Goal: Task Accomplishment & Management: Manage account settings

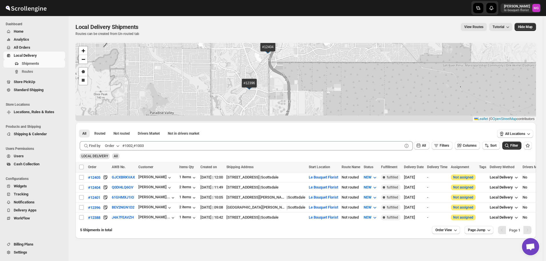
drag, startPoint x: 327, startPoint y: 111, endPoint x: 349, endPoint y: 74, distance: 43.7
click at [349, 74] on div "#12405 #12404 #12401 #12396 #12388 + − Draw a polygon Draw a rectangle Leaflet …" at bounding box center [306, 82] width 461 height 78
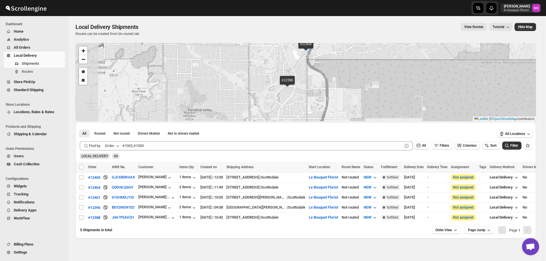
drag, startPoint x: 314, startPoint y: 86, endPoint x: 353, endPoint y: 81, distance: 39.2
click at [352, 81] on div "#12405 #12404 #12401 #12396 #12388 + − Draw a polygon Draw a rectangle Leaflet …" at bounding box center [306, 82] width 461 height 78
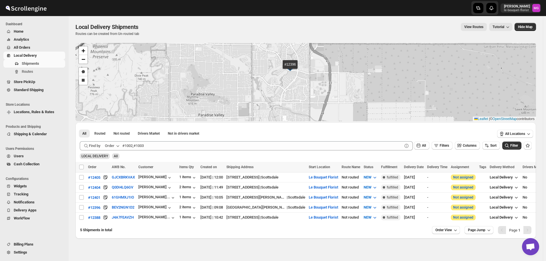
drag, startPoint x: 319, startPoint y: 95, endPoint x: 320, endPoint y: 82, distance: 12.9
click at [320, 82] on div "#12405 #12404 #12401 #12396 #12388 + − Draw a polygon Draw a rectangle Leaflet …" at bounding box center [306, 82] width 461 height 78
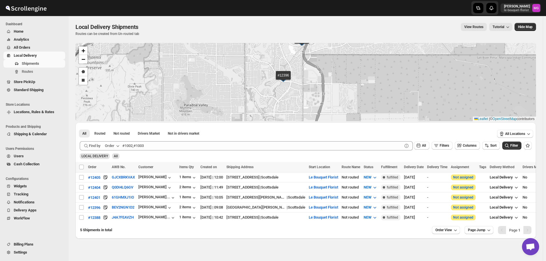
drag, startPoint x: 314, startPoint y: 89, endPoint x: 303, endPoint y: 101, distance: 16.2
click at [303, 101] on div "#12405 #12404 #12401 #12396 #12388 + − Draw a polygon Draw a rectangle Leaflet …" at bounding box center [306, 82] width 461 height 78
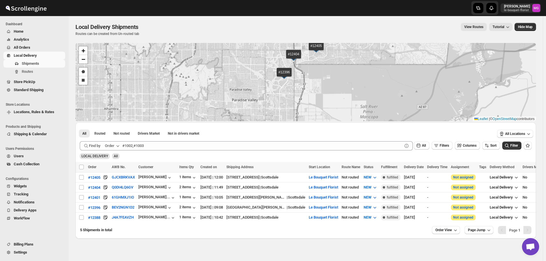
drag, startPoint x: 293, startPoint y: 106, endPoint x: 293, endPoint y: 91, distance: 14.6
click at [293, 91] on div "#12405 #12404 #12401 #12396 #12388 + − Draw a polygon Draw a rectangle Leaflet …" at bounding box center [306, 82] width 461 height 78
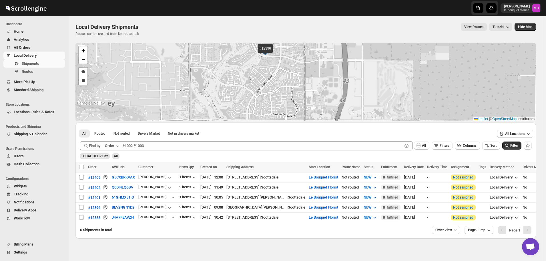
drag, startPoint x: 249, startPoint y: 80, endPoint x: 262, endPoint y: 121, distance: 42.7
click at [262, 121] on div "#12405 #12404 #12401 #12396 #12388 + − Draw a polygon Draw a rectangle Leaflet …" at bounding box center [306, 140] width 461 height 195
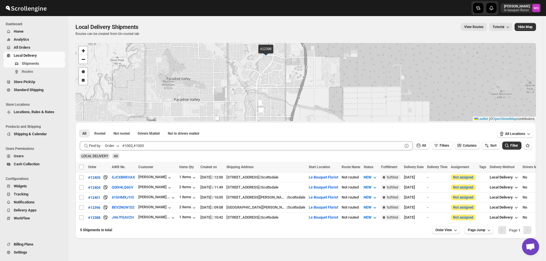
drag, startPoint x: 258, startPoint y: 97, endPoint x: 246, endPoint y: 68, distance: 31.6
click at [246, 68] on div "#12405 #12404 #12401 #12396 #12388 + − Draw a polygon Draw a rectangle Leaflet …" at bounding box center [306, 82] width 461 height 78
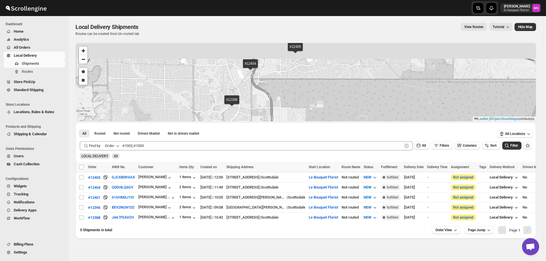
drag, startPoint x: 330, startPoint y: 63, endPoint x: 295, endPoint y: 113, distance: 61.0
click at [296, 116] on div "#12405 #12404 #12401 #12396 #12388 + − Draw a polygon Draw a rectangle Leaflet …" at bounding box center [306, 82] width 461 height 78
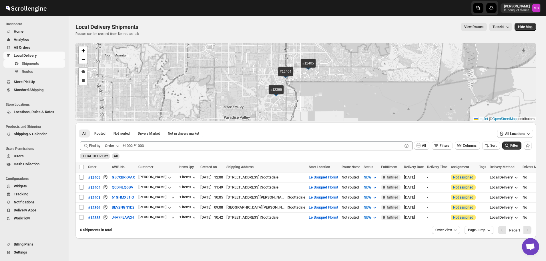
drag, startPoint x: 317, startPoint y: 85, endPoint x: 302, endPoint y: 107, distance: 25.9
click at [302, 107] on div "#12405 #12404 #12401 #12396 #12388 + − Draw a polygon Draw a rectangle Leaflet …" at bounding box center [306, 82] width 461 height 78
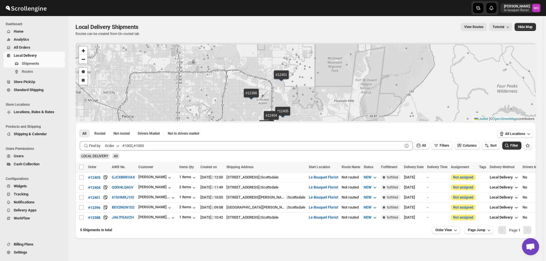
drag, startPoint x: 324, startPoint y: 88, endPoint x: 321, endPoint y: 112, distance: 24.3
click at [321, 112] on div "#12405 #12404 #12401 #12396 #12388 + − Draw a polygon Draw a rectangle Leaflet …" at bounding box center [306, 82] width 461 height 78
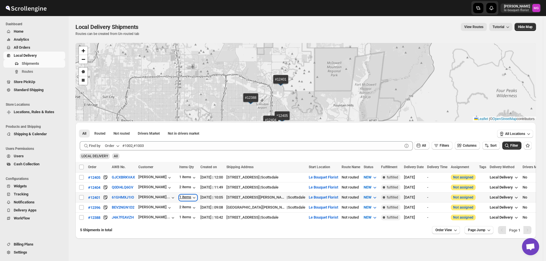
click at [182, 196] on div "1 items" at bounding box center [188, 198] width 18 height 6
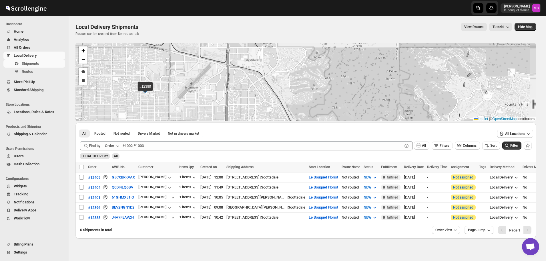
drag, startPoint x: 298, startPoint y: 110, endPoint x: 284, endPoint y: 88, distance: 26.0
click at [284, 88] on div "#12405 #12404 #12401 #12396 #12388 + − Draw a polygon Draw a rectangle Leaflet …" at bounding box center [306, 82] width 461 height 78
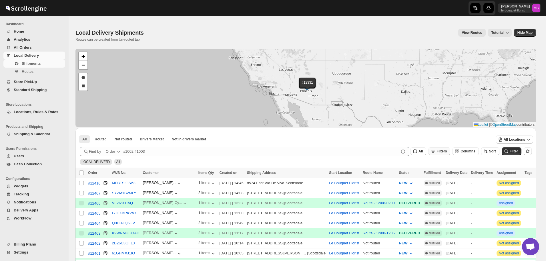
click at [446, 153] on button "Filters" at bounding box center [440, 151] width 22 height 8
click at [441, 172] on span "Add Filter" at bounding box center [448, 173] width 16 height 5
click at [415, 176] on span "Select" at bounding box center [411, 174] width 10 height 5
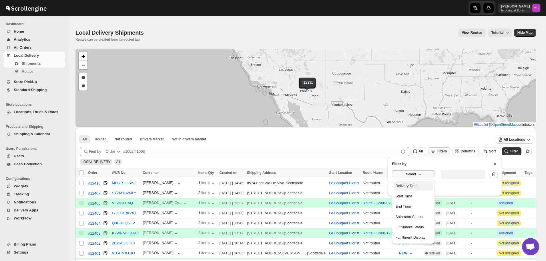
click at [411, 186] on div "Delivery Date" at bounding box center [407, 186] width 22 height 6
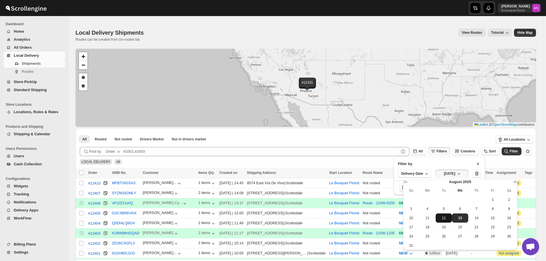
click at [447, 220] on button "12" at bounding box center [444, 217] width 16 height 9
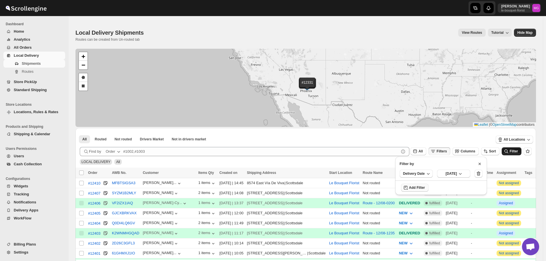
click at [515, 150] on span "Filter" at bounding box center [514, 151] width 8 height 4
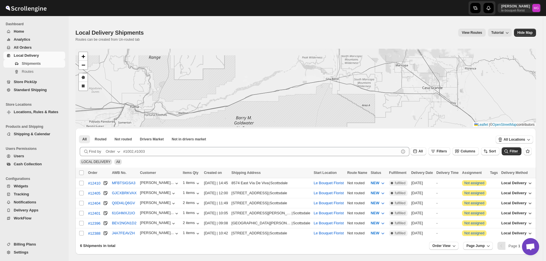
drag, startPoint x: 390, startPoint y: 78, endPoint x: 332, endPoint y: 138, distance: 83.7
click at [332, 138] on div "#12410 #12405 #12404 #12401 #12396 #12388 + − Draw a polygon Draw a rectangle L…" at bounding box center [306, 151] width 461 height 205
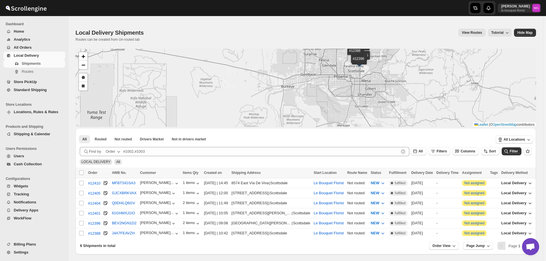
drag, startPoint x: 373, startPoint y: 82, endPoint x: 366, endPoint y: 100, distance: 20.0
click at [366, 100] on div "#12410 #12405 #12404 #12401 #12396 #12388 + − Draw a polygon Draw a rectangle L…" at bounding box center [306, 88] width 461 height 78
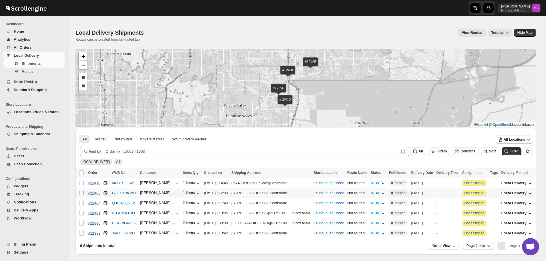
click at [81, 193] on input "Select shipment" at bounding box center [81, 193] width 5 height 5
checkbox input "true"
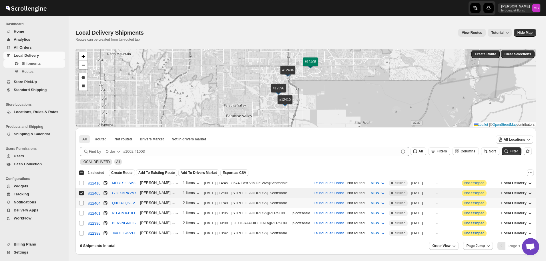
click at [80, 201] on input "Select shipment" at bounding box center [81, 203] width 5 height 5
checkbox input "true"
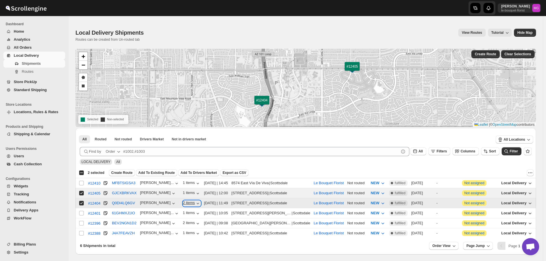
click at [195, 202] on icon "button" at bounding box center [198, 203] width 6 height 6
click at [195, 201] on icon "button" at bounding box center [198, 203] width 6 height 6
click at [83, 221] on input "Select shipment" at bounding box center [81, 223] width 5 height 5
checkbox input "true"
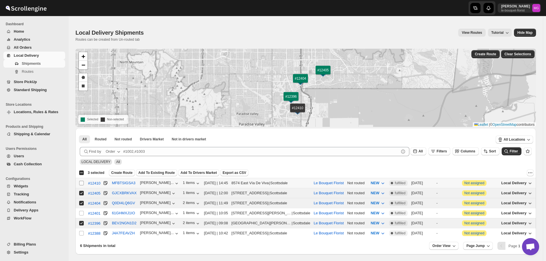
click at [83, 184] on input "Select shipment" at bounding box center [81, 182] width 5 height 5
checkbox input "true"
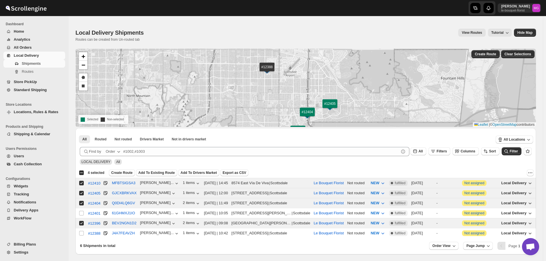
drag, startPoint x: 268, startPoint y: 74, endPoint x: 275, endPoint y: 113, distance: 39.8
click at [275, 113] on div "#12401 #12388 #12410 #12405 #12404 #12396 + − Draw a polygon Draw a rectangle S…" at bounding box center [306, 88] width 461 height 78
click at [85, 232] on td "Select shipment" at bounding box center [81, 233] width 11 height 10
checkbox input "true"
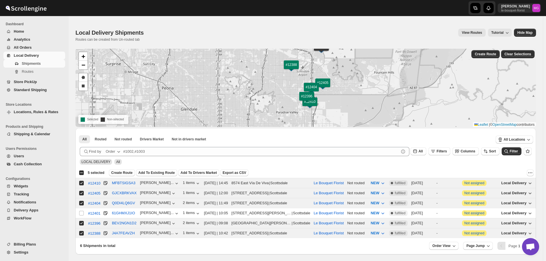
click at [81, 173] on div "Select all 6 shipments 5 selected" at bounding box center [91, 172] width 25 height 5
checkbox input "true"
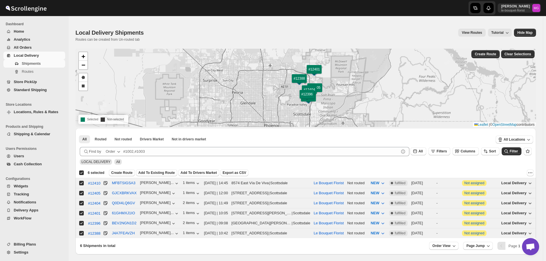
click at [81, 173] on div "Deselect all 6 shipments 6 selected" at bounding box center [91, 172] width 25 height 5
checkbox input "false"
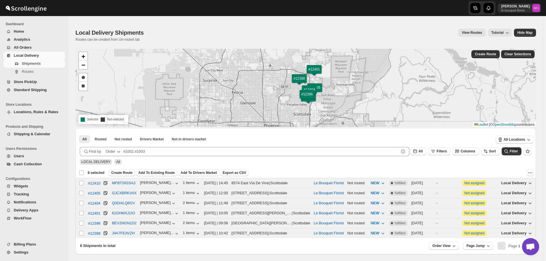
checkbox input "false"
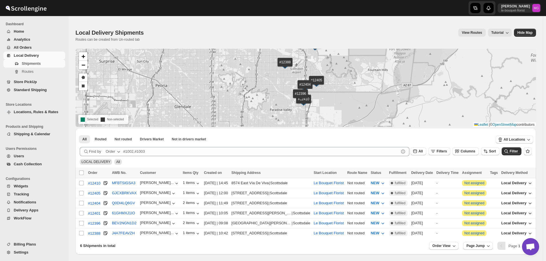
drag, startPoint x: 333, startPoint y: 112, endPoint x: 344, endPoint y: 97, distance: 18.7
click at [344, 97] on div "#12410 #12405 #12404 #12401 #12396 #12388 + − Draw a polygon Draw a rectangle S…" at bounding box center [306, 88] width 461 height 78
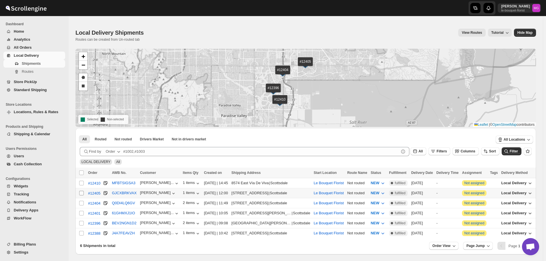
click at [80, 192] on input "Select shipment" at bounding box center [81, 193] width 5 height 5
checkbox input "true"
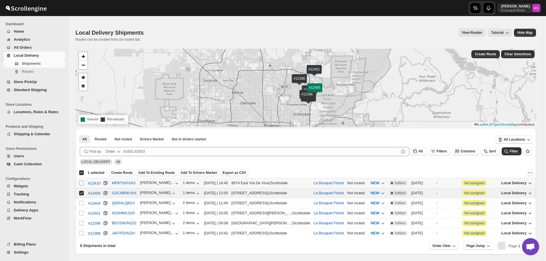
click at [82, 183] on input "Select shipment" at bounding box center [81, 182] width 5 height 5
checkbox input "true"
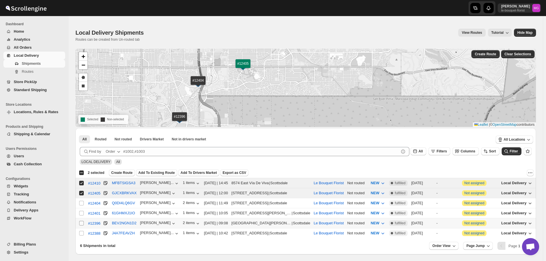
click at [81, 221] on input "Select shipment" at bounding box center [81, 223] width 5 height 5
checkbox input "true"
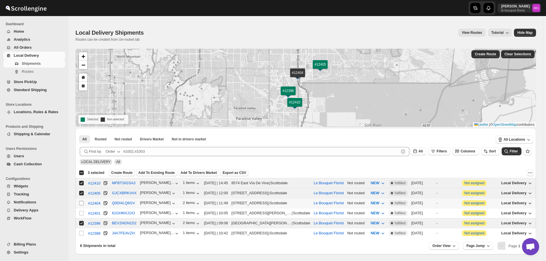
click at [82, 202] on input "Select shipment" at bounding box center [81, 203] width 5 height 5
checkbox input "true"
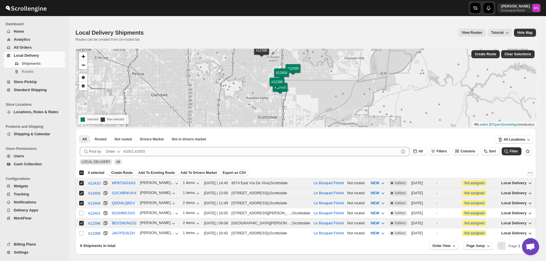
click at [122, 173] on span "Create Route" at bounding box center [121, 172] width 21 height 5
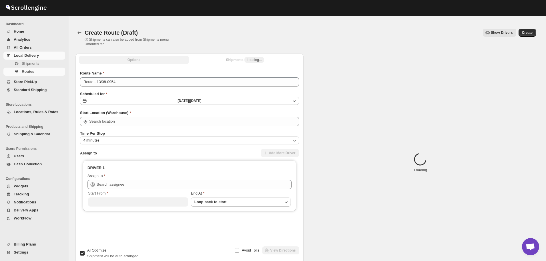
type input "Le Bouquet Florist"
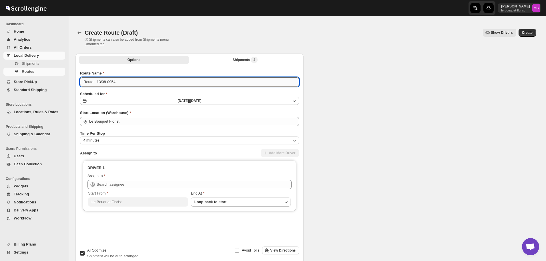
click at [127, 81] on input "Route - 13/08-0954" at bounding box center [189, 81] width 219 height 9
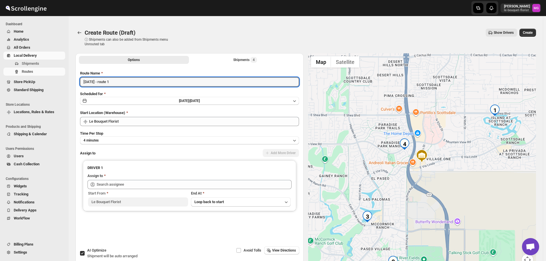
type input "[DATE] - route 1"
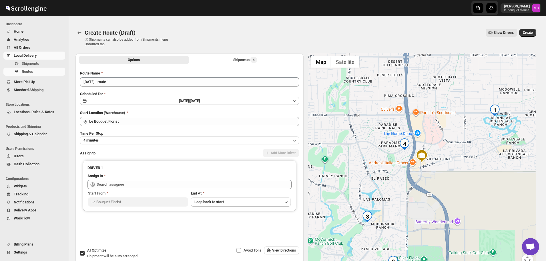
click at [88, 252] on span "AI Optimize" at bounding box center [96, 250] width 19 height 4
click at [85, 252] on input "AI Optimize Shipment will be auto arranged" at bounding box center [82, 253] width 5 height 5
checkbox input "false"
click at [253, 55] on li "Shipments 4" at bounding box center [245, 59] width 110 height 8
click at [238, 62] on div "Shipments 4" at bounding box center [245, 60] width 24 height 6
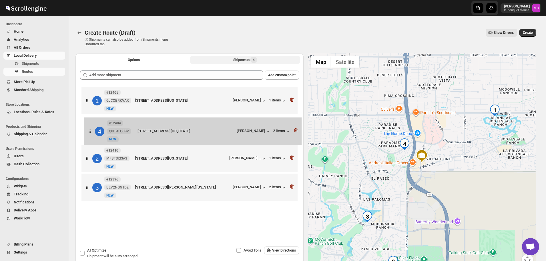
drag, startPoint x: 144, startPoint y: 189, endPoint x: 146, endPoint y: 131, distance: 57.8
click at [146, 131] on div "1 #12405 GJCXBRKVAX New NEW 10585 N 100th St, Scottsdale, Arizona, 85258, Unite…" at bounding box center [189, 144] width 219 height 118
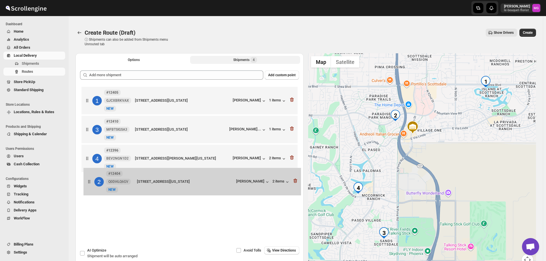
drag, startPoint x: 140, startPoint y: 135, endPoint x: 144, endPoint y: 191, distance: 56.2
click at [144, 191] on div "1 #12405 GJCXBRKVAX New NEW [STREET_ADDRESS][US_STATE] [PERSON_NAME] 1 items 2 …" at bounding box center [189, 144] width 219 height 118
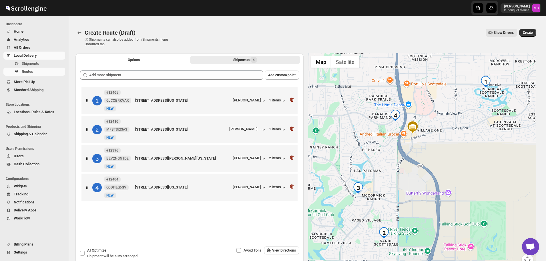
click at [35, 43] on button "All Orders" at bounding box center [34, 47] width 62 height 8
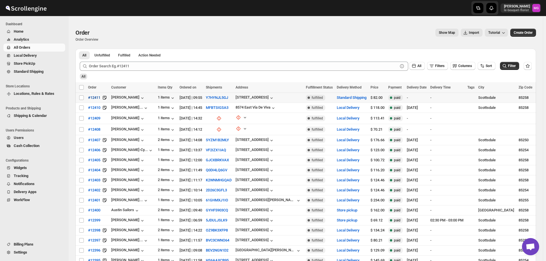
click at [96, 96] on span "#12411" at bounding box center [94, 98] width 12 height 6
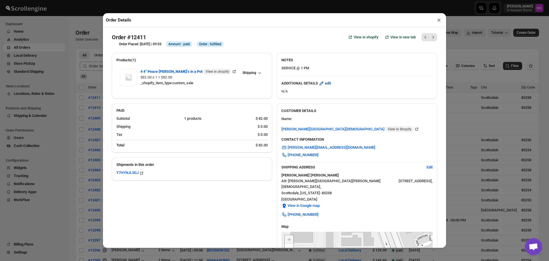
click at [331, 84] on span "edit" at bounding box center [328, 83] width 6 height 6
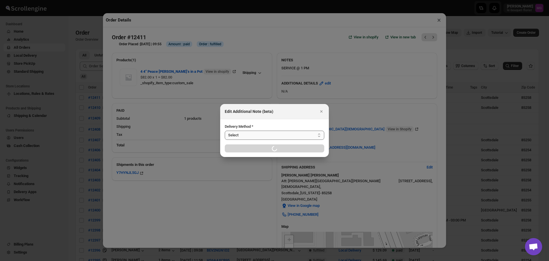
select select "LOCAL_DELIVERY"
select select "LOCATION_BASES"
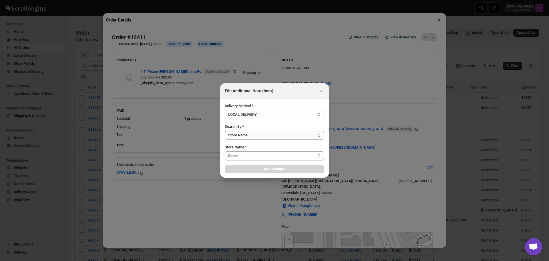
click at [243, 133] on select "Select Store Name Zip/Postal Code" at bounding box center [275, 134] width 100 height 9
select select "67182988fdd300583c220c76"
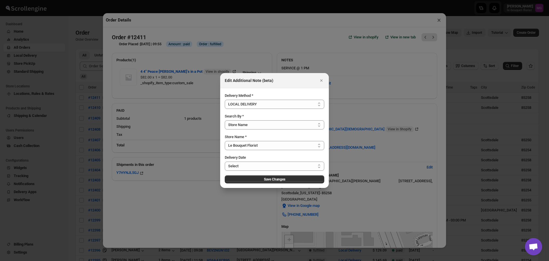
click at [225, 120] on select "Select Store Name Zip/Postal Code" at bounding box center [275, 124] width 100 height 9
click at [250, 169] on select "Select Wed Aug 13 2025 Thu Aug 14 2025 Fri Aug 15 2025 Sat Aug 16 2025 Mon Aug …" at bounding box center [275, 165] width 100 height 9
select select "2025-09-13"
click at [225, 161] on select "Select Wed Aug 13 2025 Thu Aug 14 2025 Fri Aug 15 2025 Sat Aug 16 2025 Mon Aug …" at bounding box center [275, 165] width 100 height 9
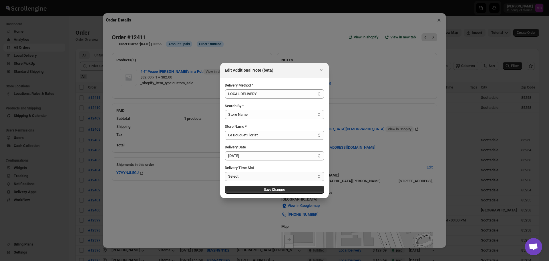
click at [257, 177] on select "Select 10:00 AM - 01:00 PM" at bounding box center [275, 176] width 100 height 9
click at [264, 164] on div "Delivery Date Select Wed Aug 13 2025 Thu Aug 14 2025 Fri Aug 15 2025 Sat Aug 16…" at bounding box center [275, 162] width 100 height 37
click at [300, 190] on button "Save Changes" at bounding box center [275, 189] width 100 height 8
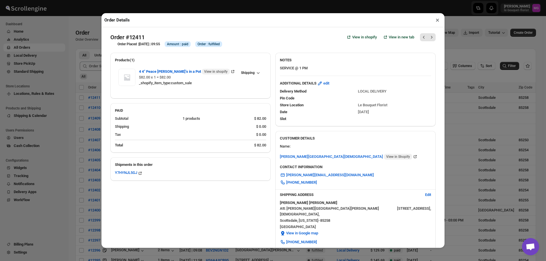
click at [436, 18] on button "×" at bounding box center [438, 20] width 8 height 8
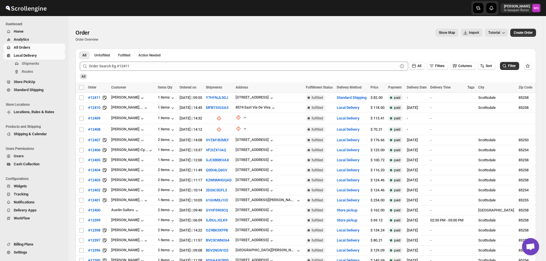
click at [35, 57] on span "Local Delivery" at bounding box center [25, 55] width 23 height 4
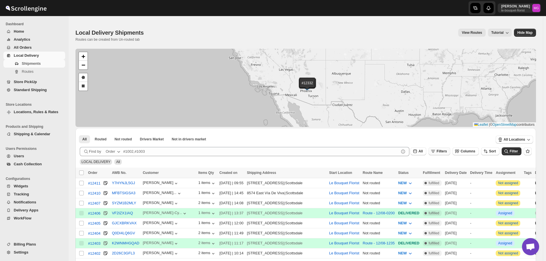
click at [445, 149] on span "Filters" at bounding box center [442, 151] width 10 height 4
click at [443, 174] on span "Add Filter" at bounding box center [448, 173] width 16 height 5
click at [414, 177] on button "Select" at bounding box center [413, 174] width 43 height 8
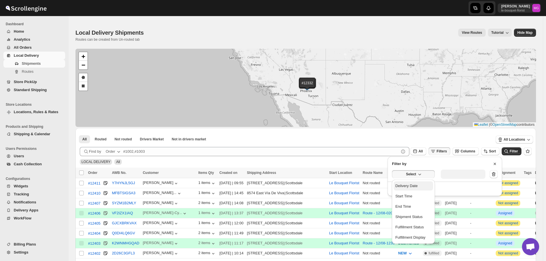
click at [410, 185] on div "Delivery Date" at bounding box center [407, 186] width 22 height 6
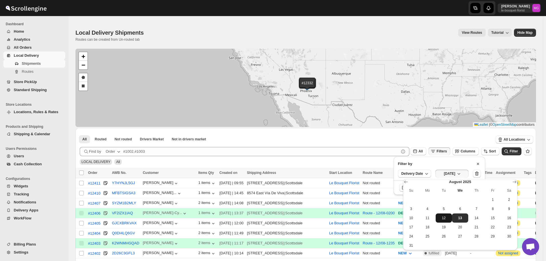
click at [451, 219] on button "12" at bounding box center [444, 217] width 16 height 9
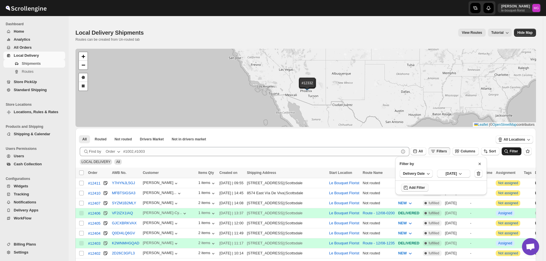
click at [509, 150] on icon "submit" at bounding box center [507, 151] width 6 height 6
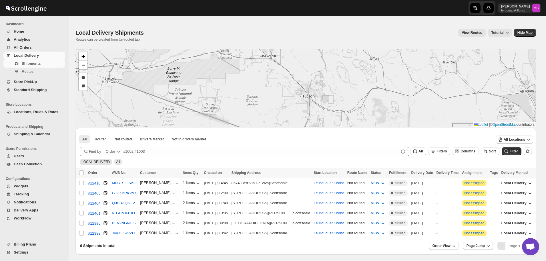
drag, startPoint x: 293, startPoint y: 59, endPoint x: 298, endPoint y: 107, distance: 48.4
click at [298, 107] on div "#12410 #12405 #12404 #12401 #12396 #12388 + − Draw a polygon Draw a rectangle L…" at bounding box center [306, 88] width 461 height 78
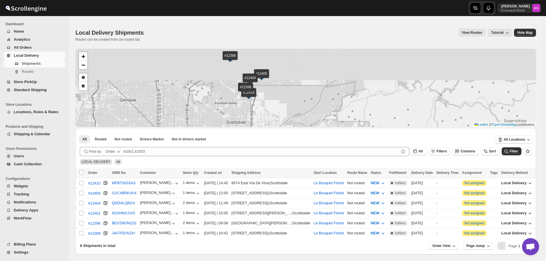
drag, startPoint x: 273, startPoint y: 63, endPoint x: 298, endPoint y: 136, distance: 77.6
click at [297, 135] on div "#12410 #12405 #12404 #12401 #12396 #12388 + − Draw a polygon Draw a rectangle L…" at bounding box center [306, 151] width 461 height 205
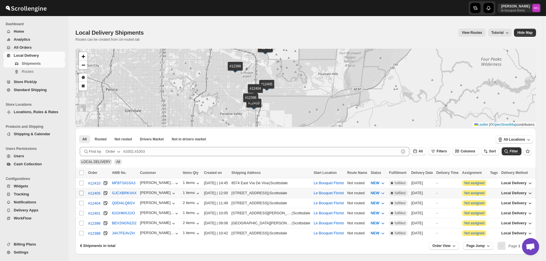
click at [79, 191] on input "Select shipment" at bounding box center [81, 193] width 5 height 5
checkbox input "true"
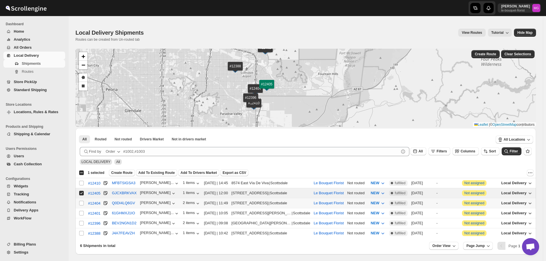
click at [83, 205] on td "Select shipment" at bounding box center [81, 203] width 11 height 10
checkbox input "true"
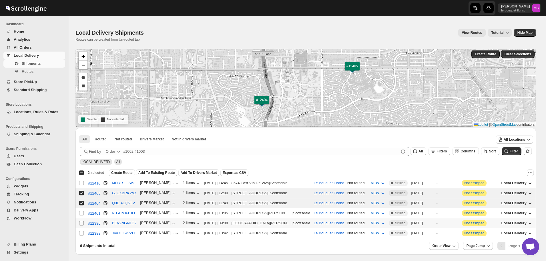
click at [83, 224] on span at bounding box center [81, 222] width 5 height 5
click at [83, 224] on input "Select shipment" at bounding box center [81, 223] width 5 height 5
checkbox input "false"
click at [83, 180] on input "Select shipment" at bounding box center [81, 182] width 5 height 5
checkbox input "true"
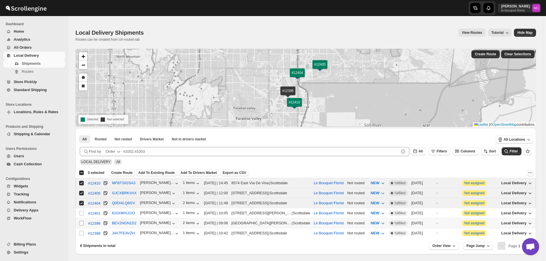
click at [80, 222] on input "Select shipment" at bounding box center [81, 223] width 5 height 5
checkbox input "true"
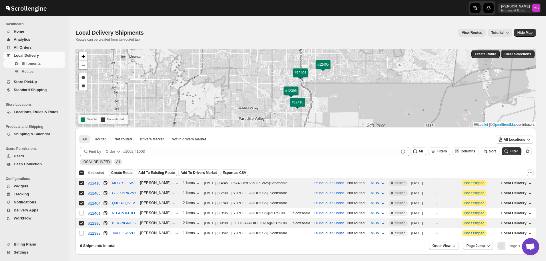
click at [121, 171] on span "Create Route" at bounding box center [121, 172] width 21 height 5
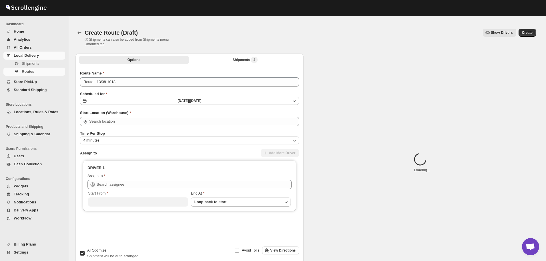
type input "Le Bouquet Florist"
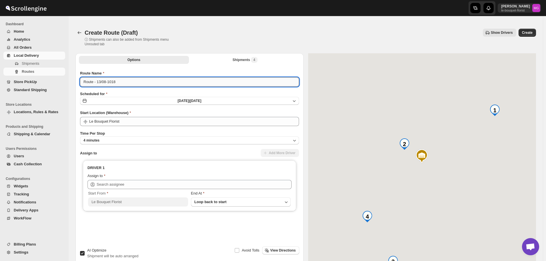
click at [116, 83] on input "Route - 13/08-1018" at bounding box center [189, 81] width 219 height 9
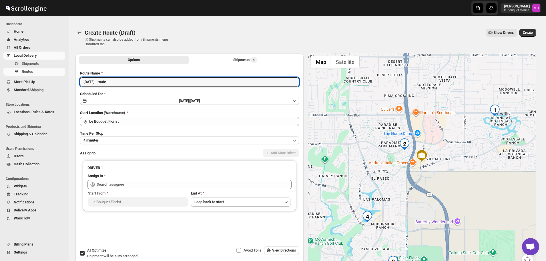
type input "[DATE] - route 1"
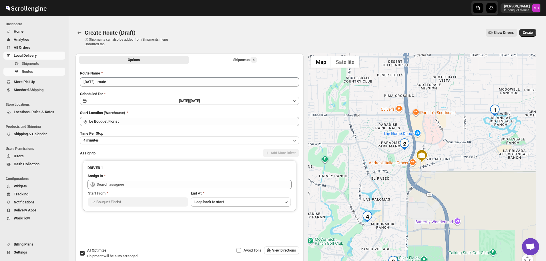
click at [95, 251] on span "AI Optimize" at bounding box center [96, 250] width 19 height 4
click at [85, 251] on input "AI Optimize Shipment will be auto arranged" at bounding box center [82, 253] width 5 height 5
checkbox input "false"
click at [257, 61] on span "4" at bounding box center [254, 60] width 7 height 6
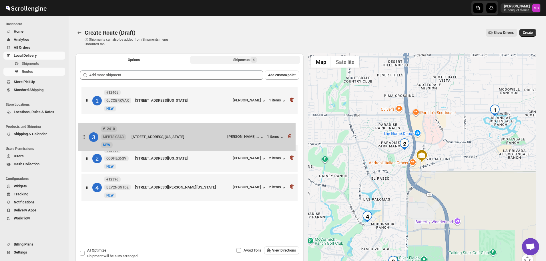
drag, startPoint x: 202, startPoint y: 153, endPoint x: 197, endPoint y: 130, distance: 23.8
click at [197, 130] on div "1 #12405 GJCXBRKVAX New NEW [STREET_ADDRESS][US_STATE] [PERSON_NAME] 1 items 2 …" at bounding box center [189, 144] width 219 height 118
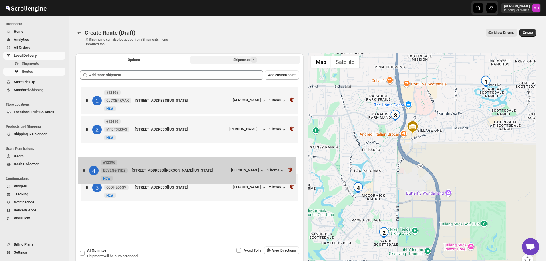
drag, startPoint x: 185, startPoint y: 195, endPoint x: 182, endPoint y: 176, distance: 19.2
click at [182, 176] on div "1 #12405 GJCXBRKVAX New NEW [STREET_ADDRESS][US_STATE] [PERSON_NAME] 1 items 2 …" at bounding box center [189, 144] width 219 height 118
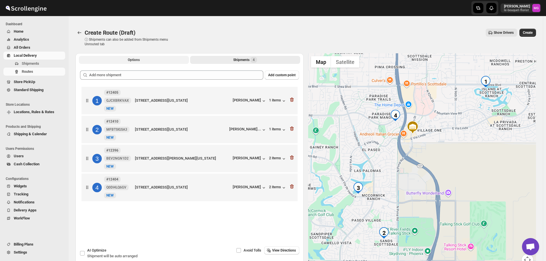
click at [113, 57] on button "Options" at bounding box center [134, 60] width 110 height 8
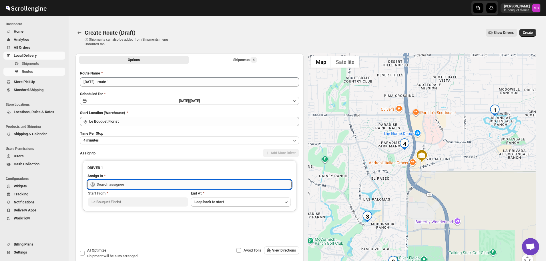
click at [127, 188] on input "text" at bounding box center [194, 184] width 195 height 9
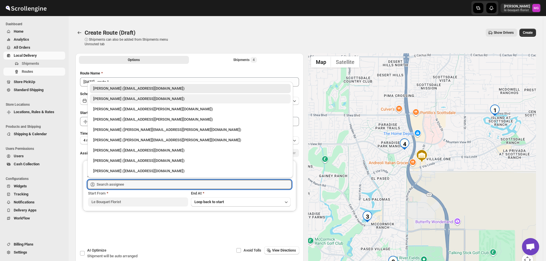
click at [107, 97] on div "[PERSON_NAME] ([EMAIL_ADDRESS][DOMAIN_NAME])" at bounding box center [190, 99] width 194 height 6
type input "[PERSON_NAME] ([EMAIL_ADDRESS][DOMAIN_NAME])"
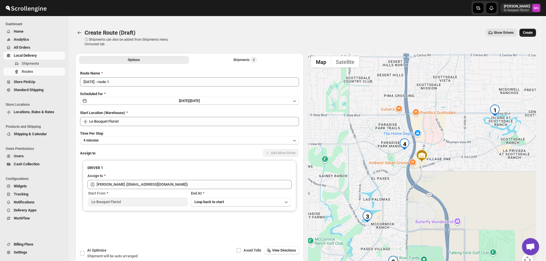
click at [533, 36] on button "Create" at bounding box center [528, 33] width 17 height 8
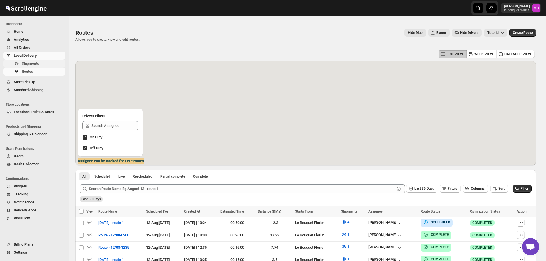
click at [45, 61] on span "Shipments" at bounding box center [43, 64] width 42 height 6
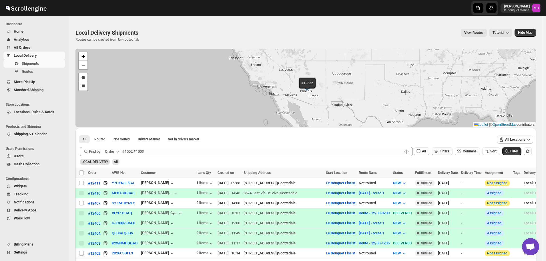
click at [445, 147] on button "Filters" at bounding box center [442, 151] width 21 height 8
click at [445, 170] on button "Add Filter" at bounding box center [445, 174] width 26 height 8
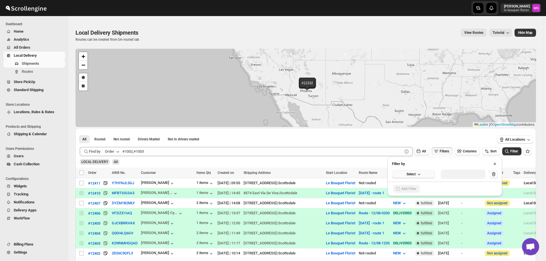
click at [425, 174] on button "Select" at bounding box center [413, 174] width 43 height 8
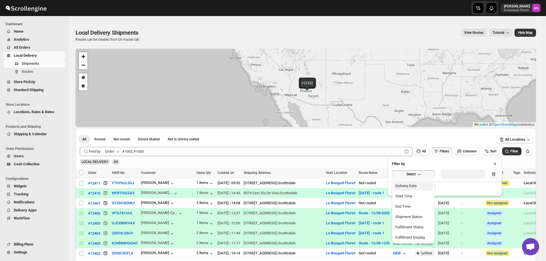
click at [412, 189] on button "Delivery Date" at bounding box center [413, 185] width 39 height 9
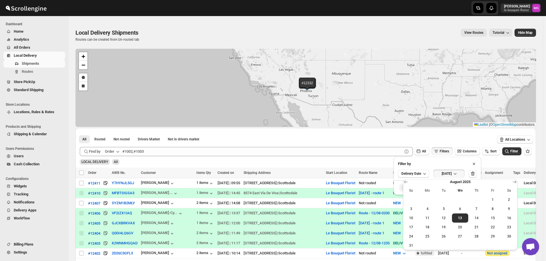
click at [451, 217] on button "12" at bounding box center [444, 217] width 16 height 9
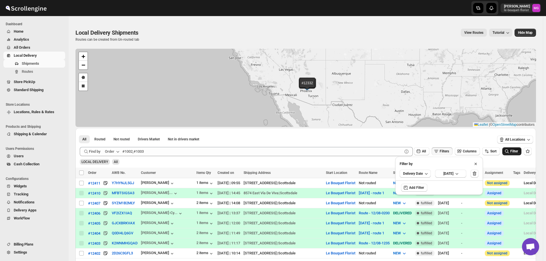
click at [514, 154] on button "Filter" at bounding box center [512, 151] width 19 height 8
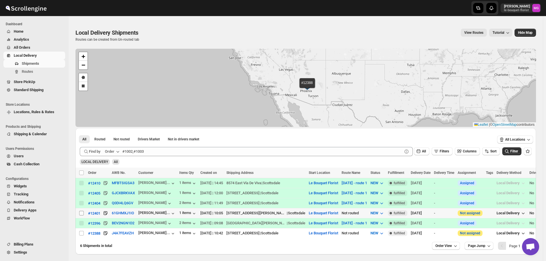
click at [80, 211] on input "Select shipment" at bounding box center [81, 213] width 5 height 5
checkbox input "true"
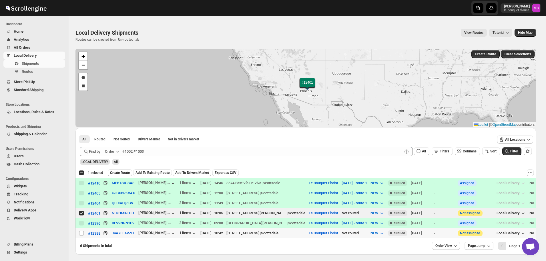
click at [80, 234] on td "Select shipment" at bounding box center [81, 233] width 11 height 10
checkbox input "true"
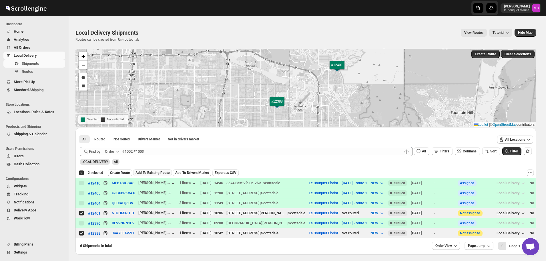
click at [152, 172] on span "Add To Existing Route" at bounding box center [153, 172] width 34 height 5
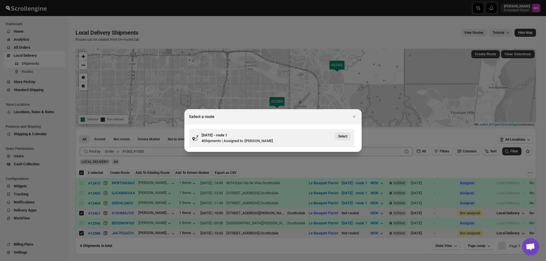
click at [350, 136] on button "Select" at bounding box center [343, 136] width 16 height 8
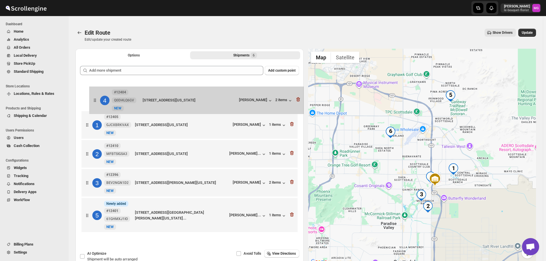
drag, startPoint x: 89, startPoint y: 184, endPoint x: 97, endPoint y: 98, distance: 85.9
click at [97, 98] on div "1 #12405 GJCXBRKVAX New NEW [STREET_ADDRESS][US_STATE] [PERSON_NAME] 1 items 2 …" at bounding box center [189, 176] width 219 height 191
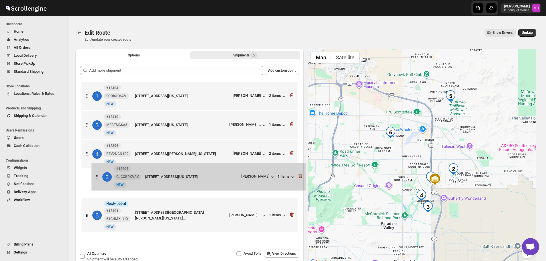
drag, startPoint x: 88, startPoint y: 134, endPoint x: 97, endPoint y: 184, distance: 50.3
click at [97, 184] on div "1 #12404 Q0DI4LQ6GV New NEW [STREET_ADDRESS][US_STATE] [PERSON_NAME] 2 items 2 …" at bounding box center [189, 176] width 219 height 191
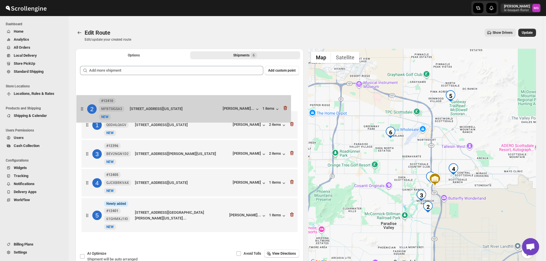
drag, startPoint x: 173, startPoint y: 128, endPoint x: 168, endPoint y: 111, distance: 18.3
click at [168, 111] on div "1 #12404 Q0DI4LQ6GV New NEW [STREET_ADDRESS][US_STATE] [PERSON_NAME] 2 items 2 …" at bounding box center [189, 176] width 219 height 191
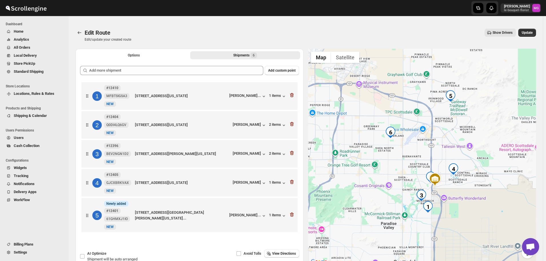
drag, startPoint x: 148, startPoint y: 145, endPoint x: 148, endPoint y: 138, distance: 7.2
click at [148, 140] on div "1 #12410 MFBTSIGSA3 New NEW [STREET_ADDRESS][US_STATE] [PERSON_NAME]... 1 items…" at bounding box center [189, 176] width 219 height 191
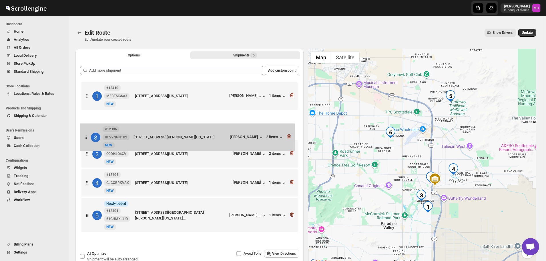
click at [151, 133] on div "1 #12410 MFBTSIGSA3 New NEW [STREET_ADDRESS][US_STATE] [PERSON_NAME]... 1 items…" at bounding box center [189, 176] width 219 height 191
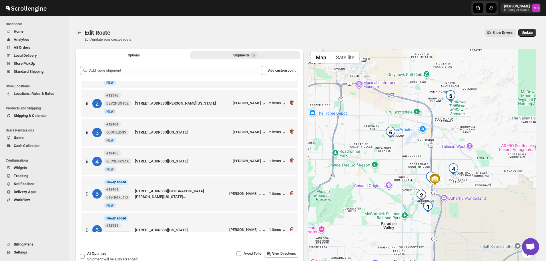
scroll to position [39, 0]
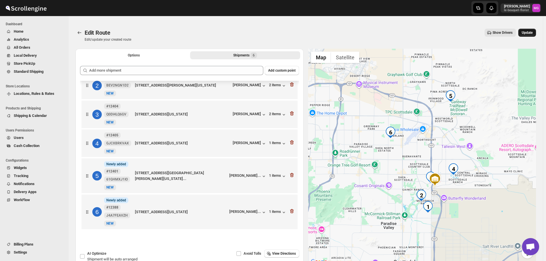
click at [531, 29] on button "Update" at bounding box center [528, 33] width 18 height 8
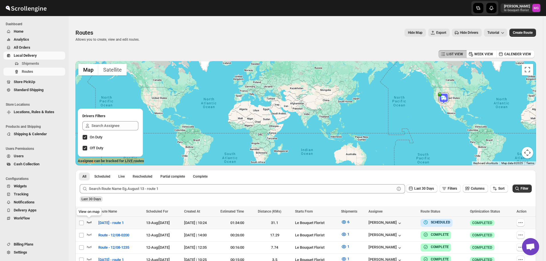
click at [92, 221] on icon "button" at bounding box center [89, 222] width 6 height 6
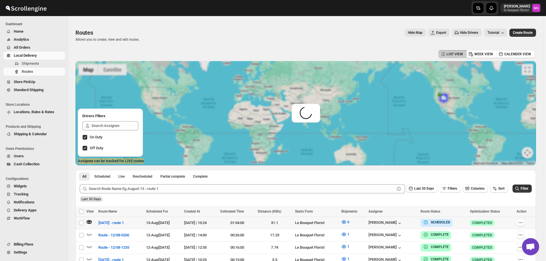
click at [92, 221] on icon "button" at bounding box center [89, 222] width 6 height 6
click at [111, 224] on span "[DATE] - route 1" at bounding box center [110, 223] width 25 height 6
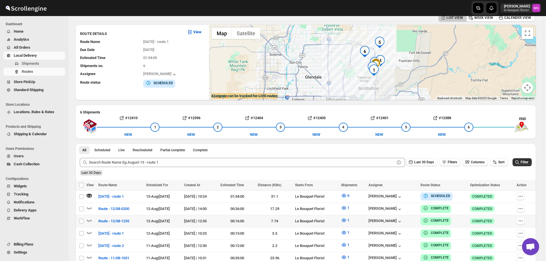
scroll to position [86, 0]
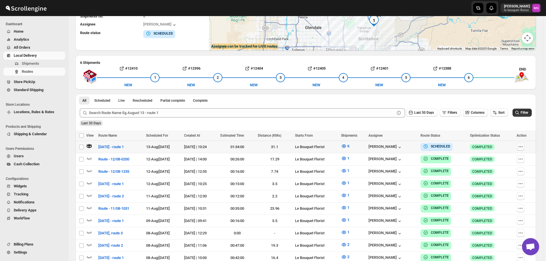
click at [524, 143] on button "button" at bounding box center [521, 146] width 8 height 8
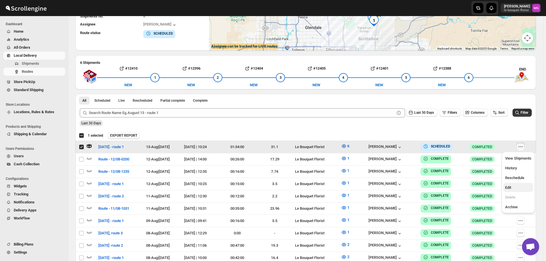
click at [523, 185] on span "Edit" at bounding box center [518, 187] width 26 height 6
checkbox input "false"
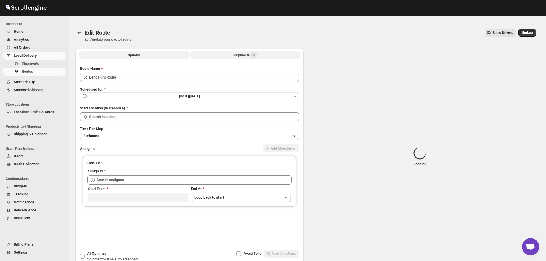
click at [245, 53] on div "Shipments 0" at bounding box center [245, 55] width 24 height 6
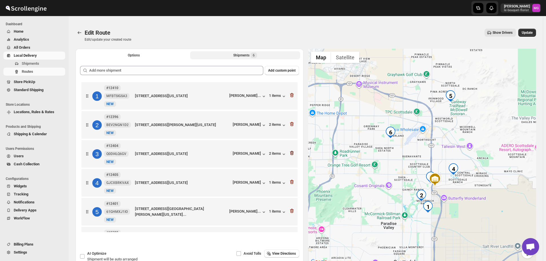
click at [290, 153] on icon "button" at bounding box center [292, 153] width 6 height 6
click at [533, 32] on span "Update" at bounding box center [527, 32] width 11 height 5
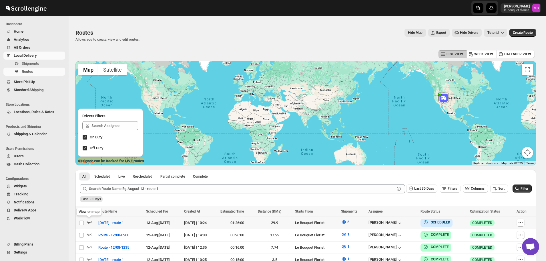
click at [89, 220] on icon "button" at bounding box center [89, 222] width 6 height 6
